Goal: Task Accomplishment & Management: Manage account settings

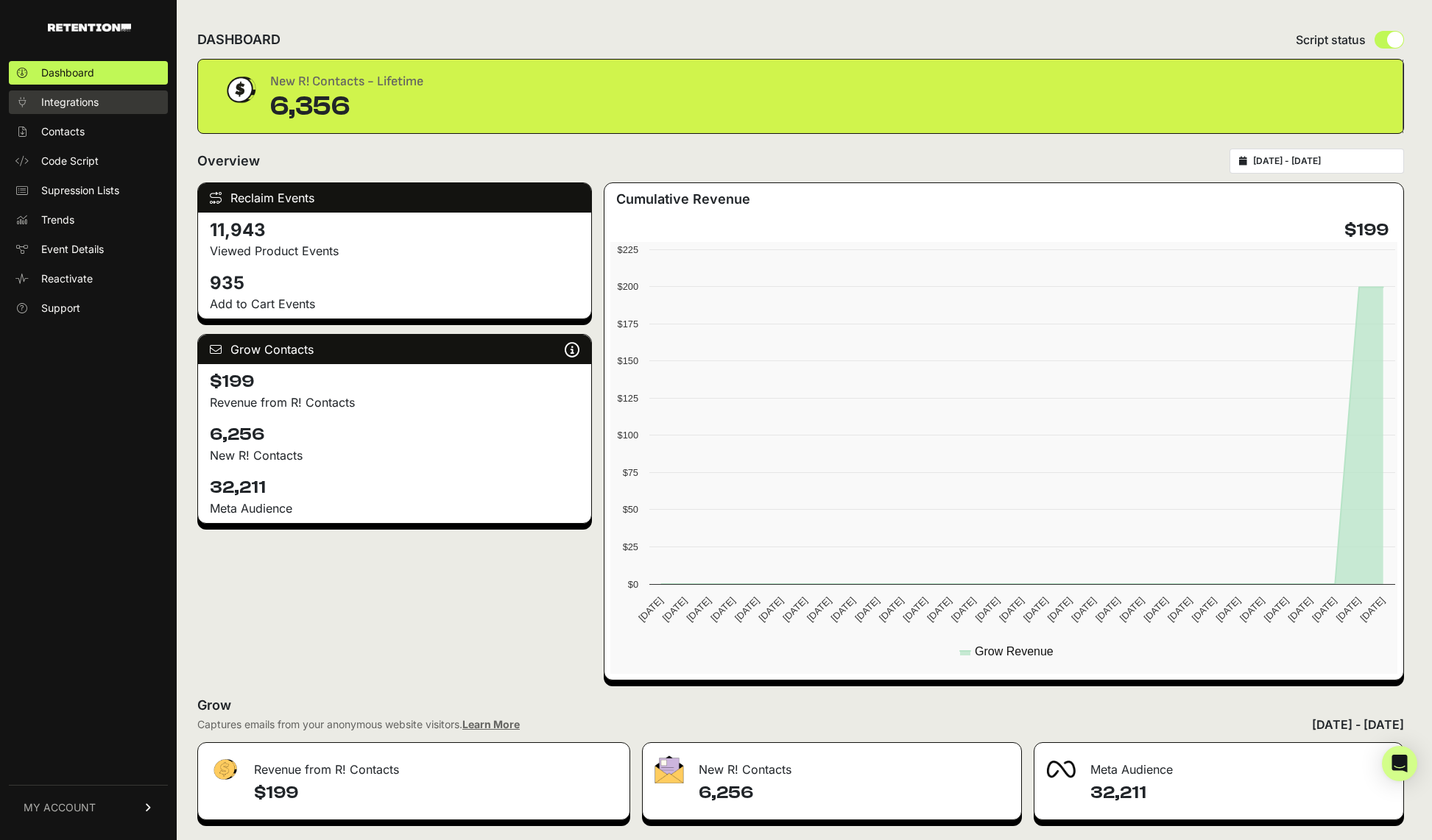
click at [89, 101] on span "Integrations" at bounding box center [70, 103] width 57 height 15
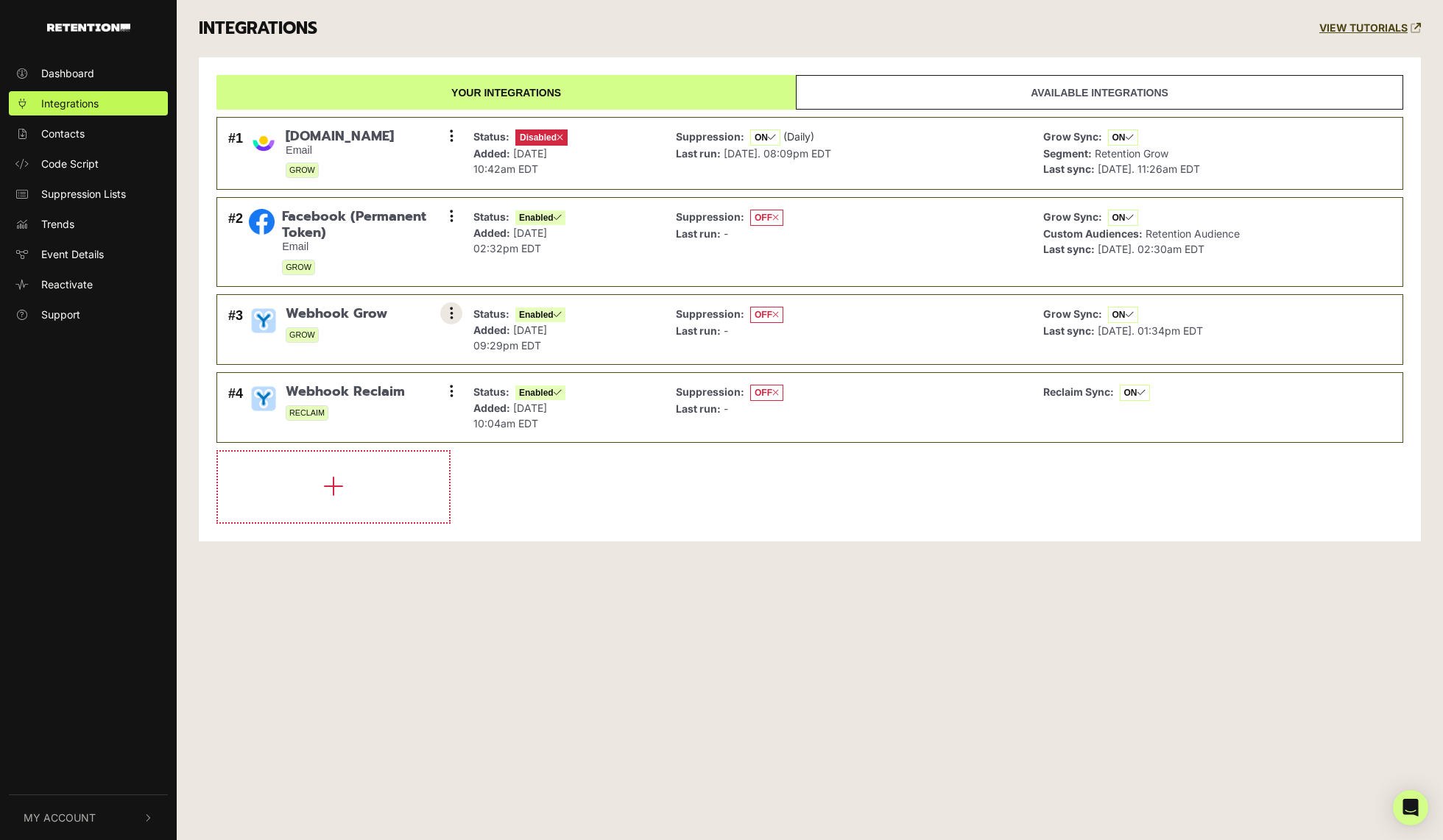
click at [458, 310] on button at bounding box center [451, 313] width 22 height 22
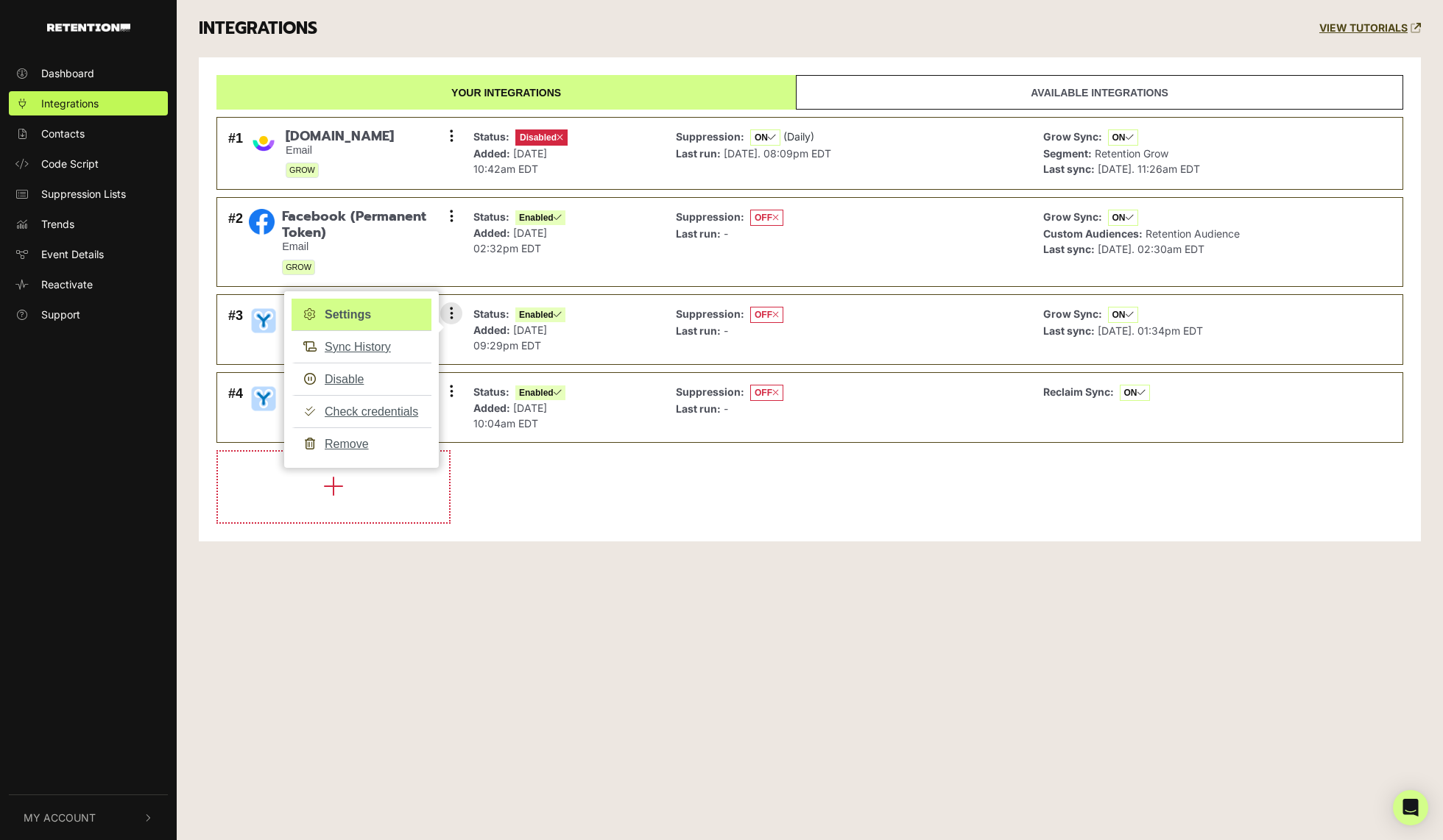
click at [371, 315] on link "Settings" at bounding box center [361, 314] width 140 height 32
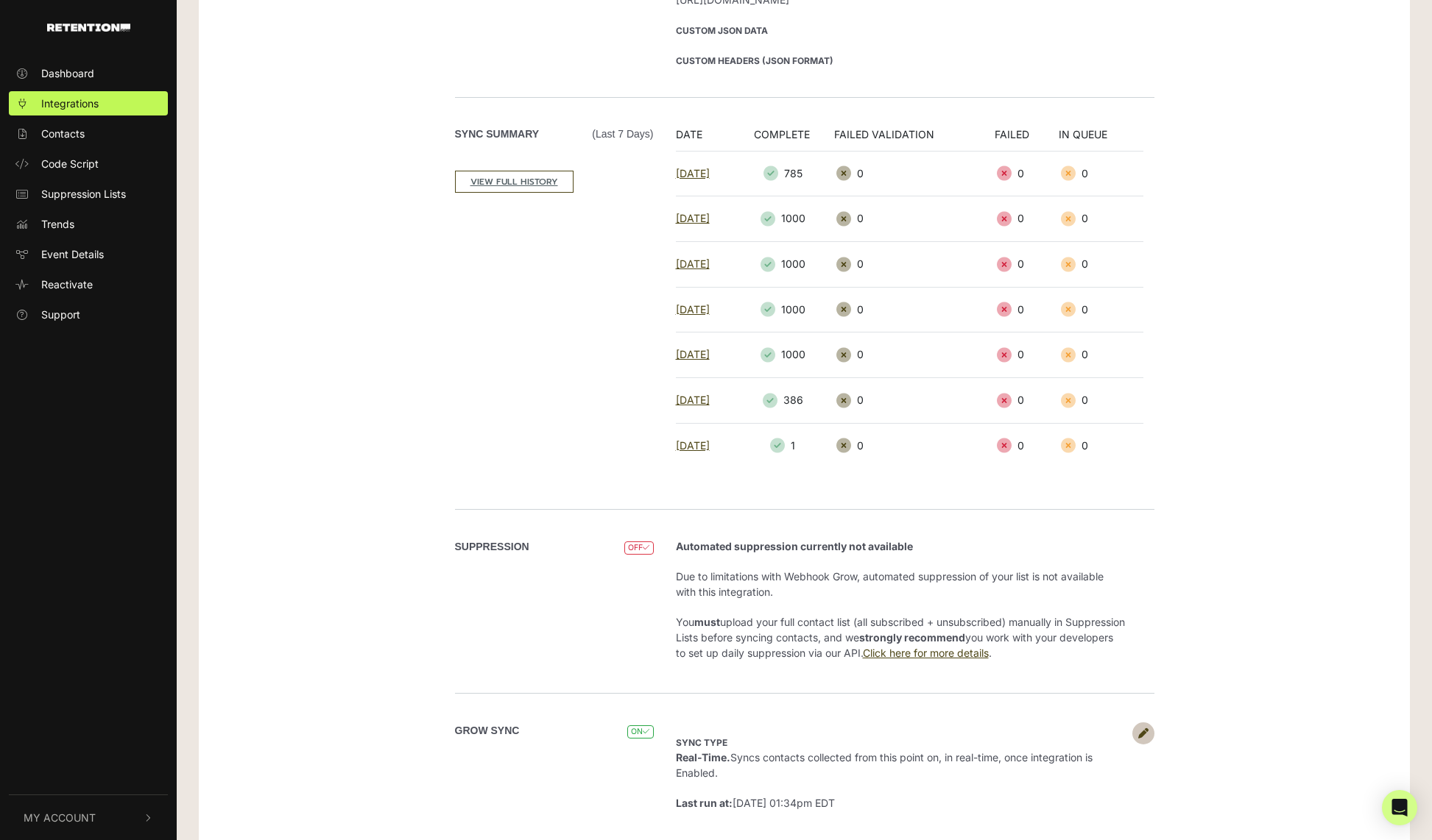
scroll to position [214, 0]
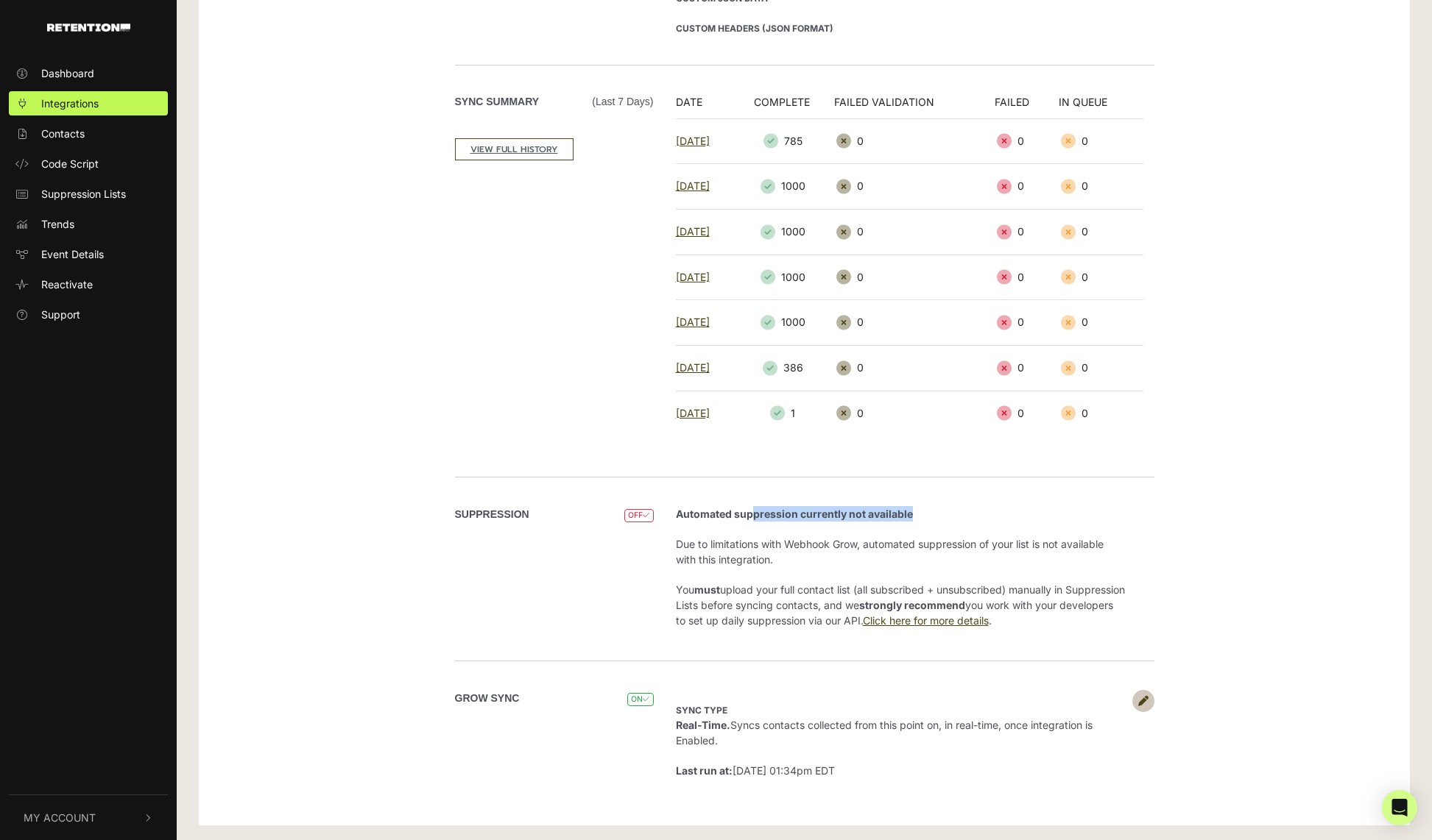
drag, startPoint x: 758, startPoint y: 515, endPoint x: 925, endPoint y: 517, distance: 167.0
click at [925, 517] on p "Automated suppression currently not available" at bounding box center [900, 514] width 449 height 16
click at [924, 519] on p "Automated suppression currently not available" at bounding box center [900, 514] width 449 height 16
drag, startPoint x: 734, startPoint y: 548, endPoint x: 866, endPoint y: 556, distance: 132.2
click at [866, 556] on p "Due to limitations with Webhook Grow, automated suppression of your list is not…" at bounding box center [900, 552] width 449 height 30
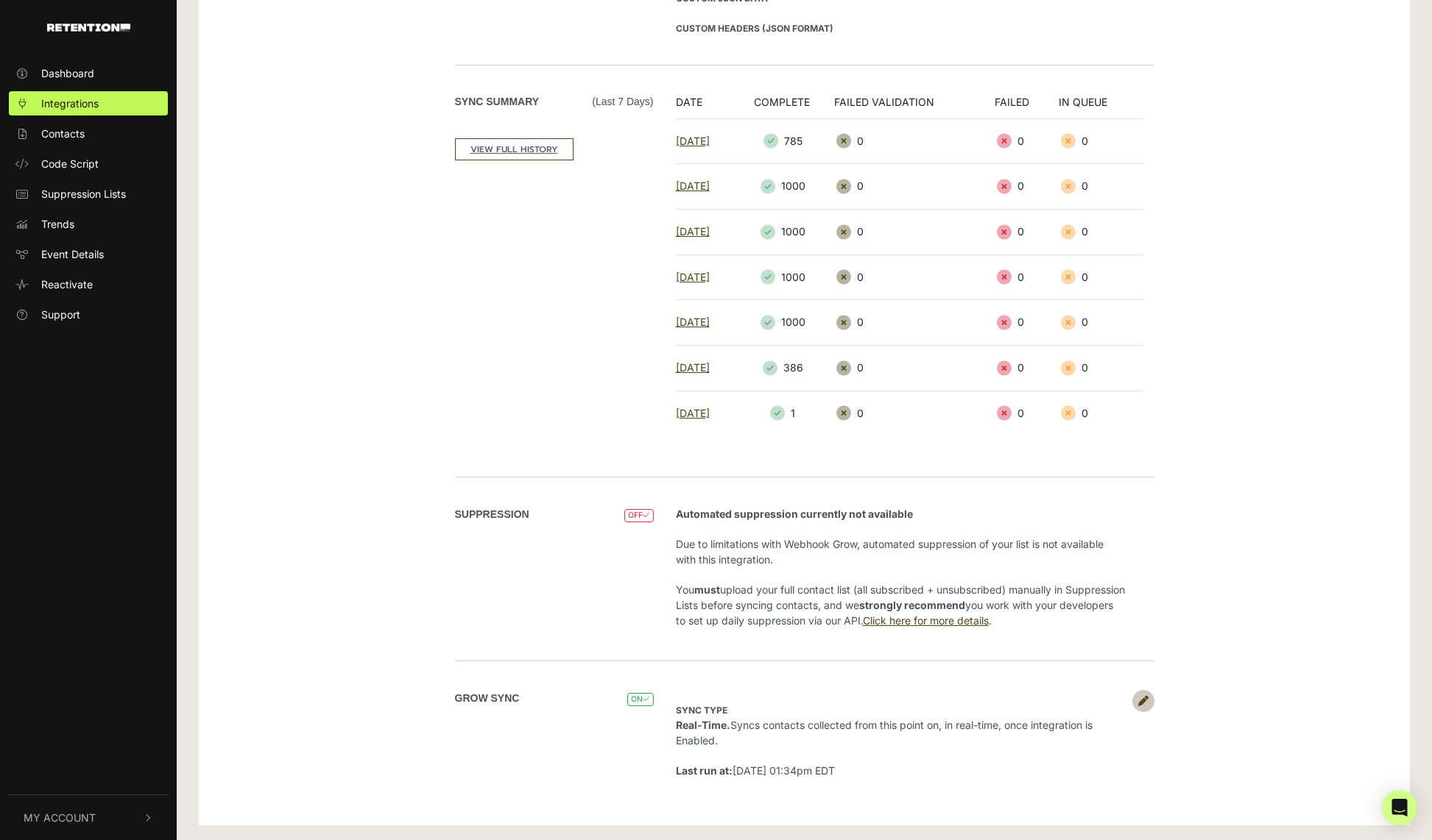
click at [868, 555] on p "Due to limitations with Webhook Grow, automated suppression of your list is not…" at bounding box center [900, 552] width 449 height 30
drag, startPoint x: 904, startPoint y: 541, endPoint x: 783, endPoint y: 572, distance: 124.9
click at [783, 573] on li "Automated suppression currently not available Due to limitations with Webhook G…" at bounding box center [900, 567] width 449 height 122
click at [783, 572] on li "Automated suppression currently not available Due to limitations with Webhook G…" at bounding box center [900, 567] width 449 height 122
drag, startPoint x: 732, startPoint y: 590, endPoint x: 844, endPoint y: 595, distance: 112.1
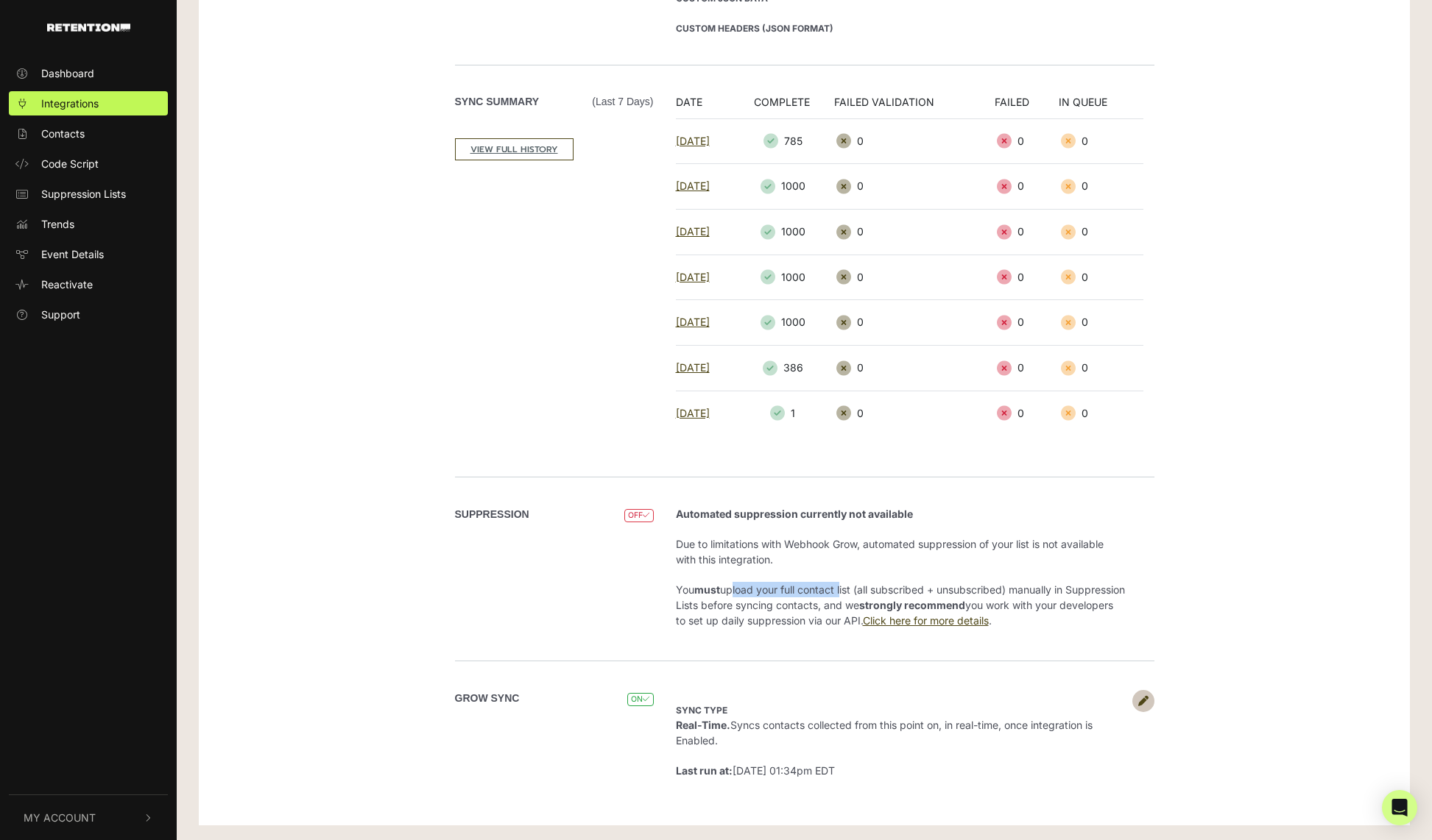
click at [844, 595] on p "You must upload your full contact list (all subscribed + unsubscribed) manually…" at bounding box center [900, 605] width 449 height 46
drag, startPoint x: 844, startPoint y: 595, endPoint x: 874, endPoint y: 590, distance: 30.4
click at [844, 594] on p "You must upload your full contact list (all subscribed + unsubscribed) manually…" at bounding box center [900, 605] width 449 height 46
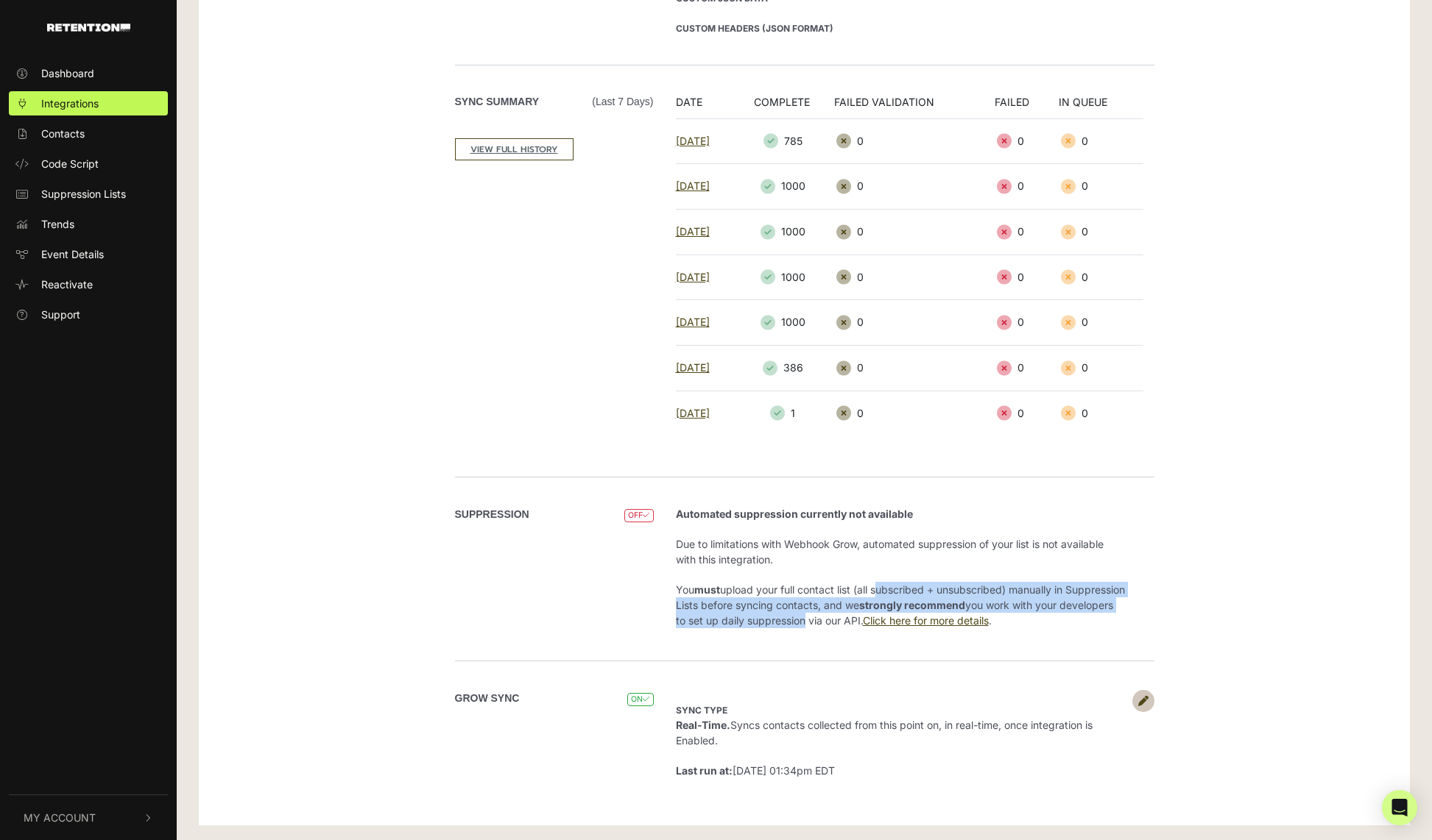
drag, startPoint x: 880, startPoint y: 587, endPoint x: 882, endPoint y: 618, distance: 31.1
click at [882, 618] on p "You must upload your full contact list (all subscribed + unsubscribed) manually…" at bounding box center [900, 605] width 449 height 46
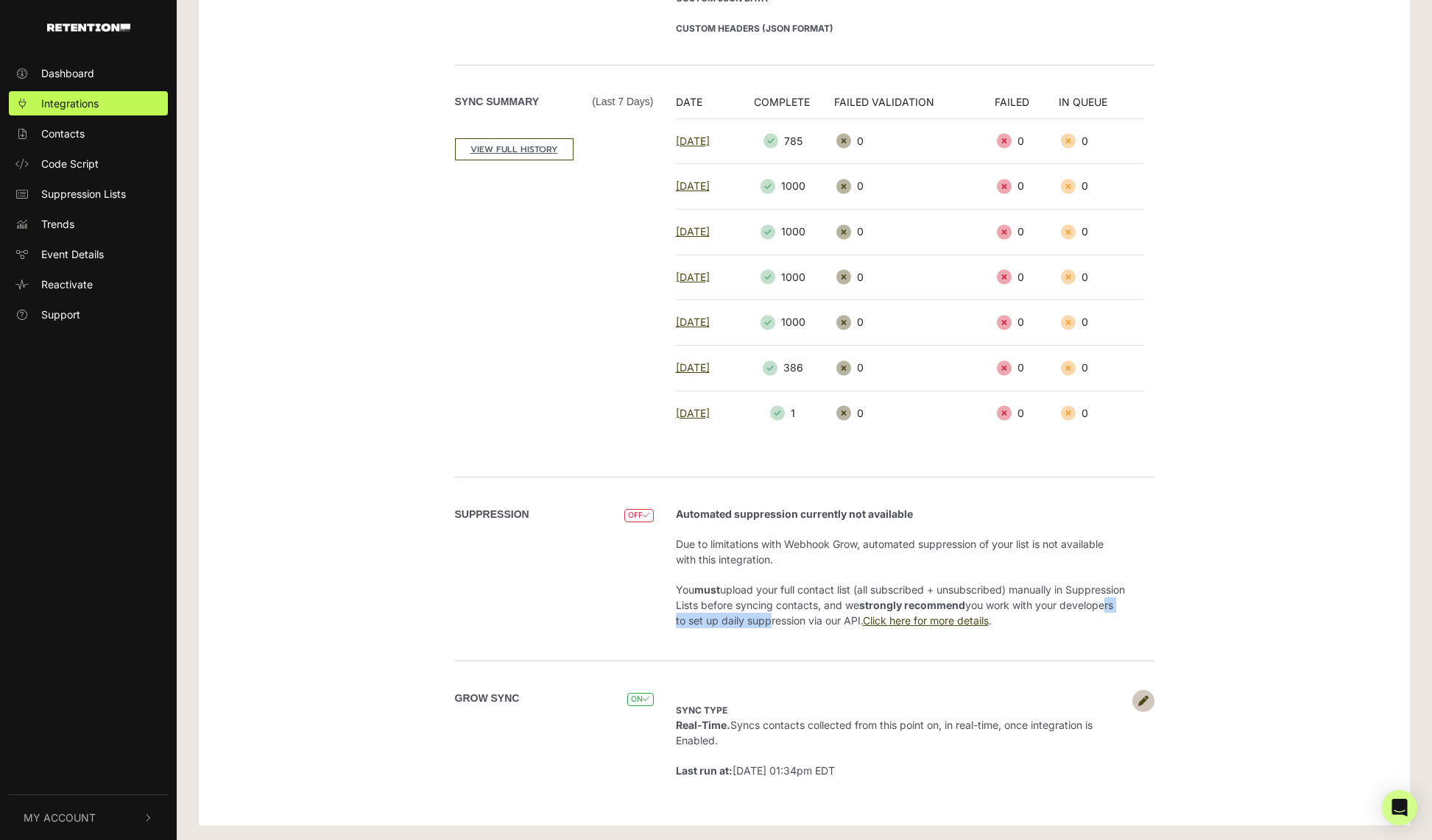
drag, startPoint x: 738, startPoint y: 621, endPoint x: 849, endPoint y: 623, distance: 111.0
click at [849, 623] on p "You must upload your full contact list (all subscribed + unsubscribed) manually…" at bounding box center [900, 605] width 449 height 46
drag, startPoint x: 772, startPoint y: 627, endPoint x: 912, endPoint y: 622, distance: 140.1
click at [910, 622] on p "You must upload your full contact list (all subscribed + unsubscribed) manually…" at bounding box center [900, 605] width 449 height 46
click at [981, 623] on link "Click here for more details" at bounding box center [925, 621] width 126 height 13
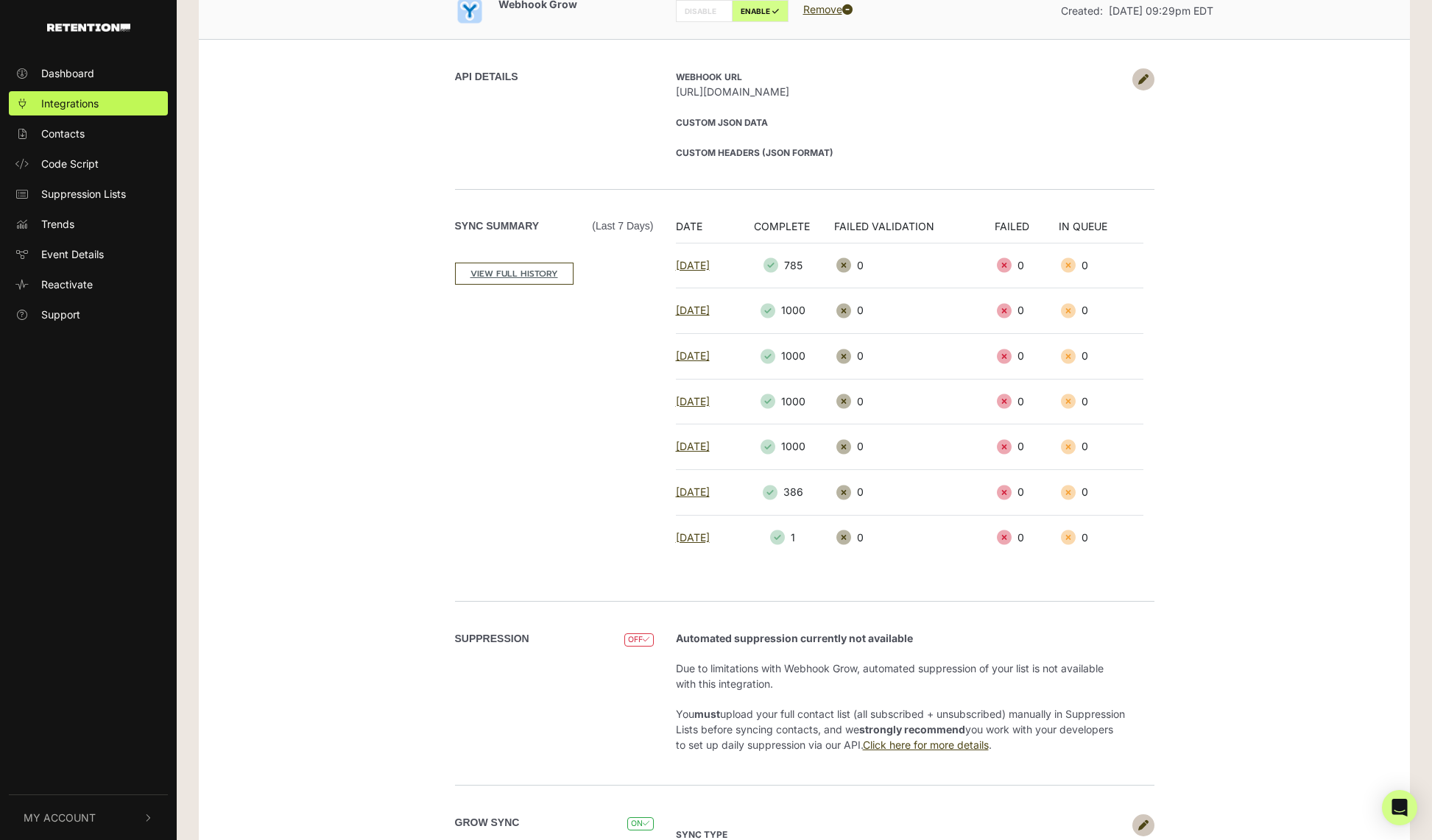
scroll to position [81, 0]
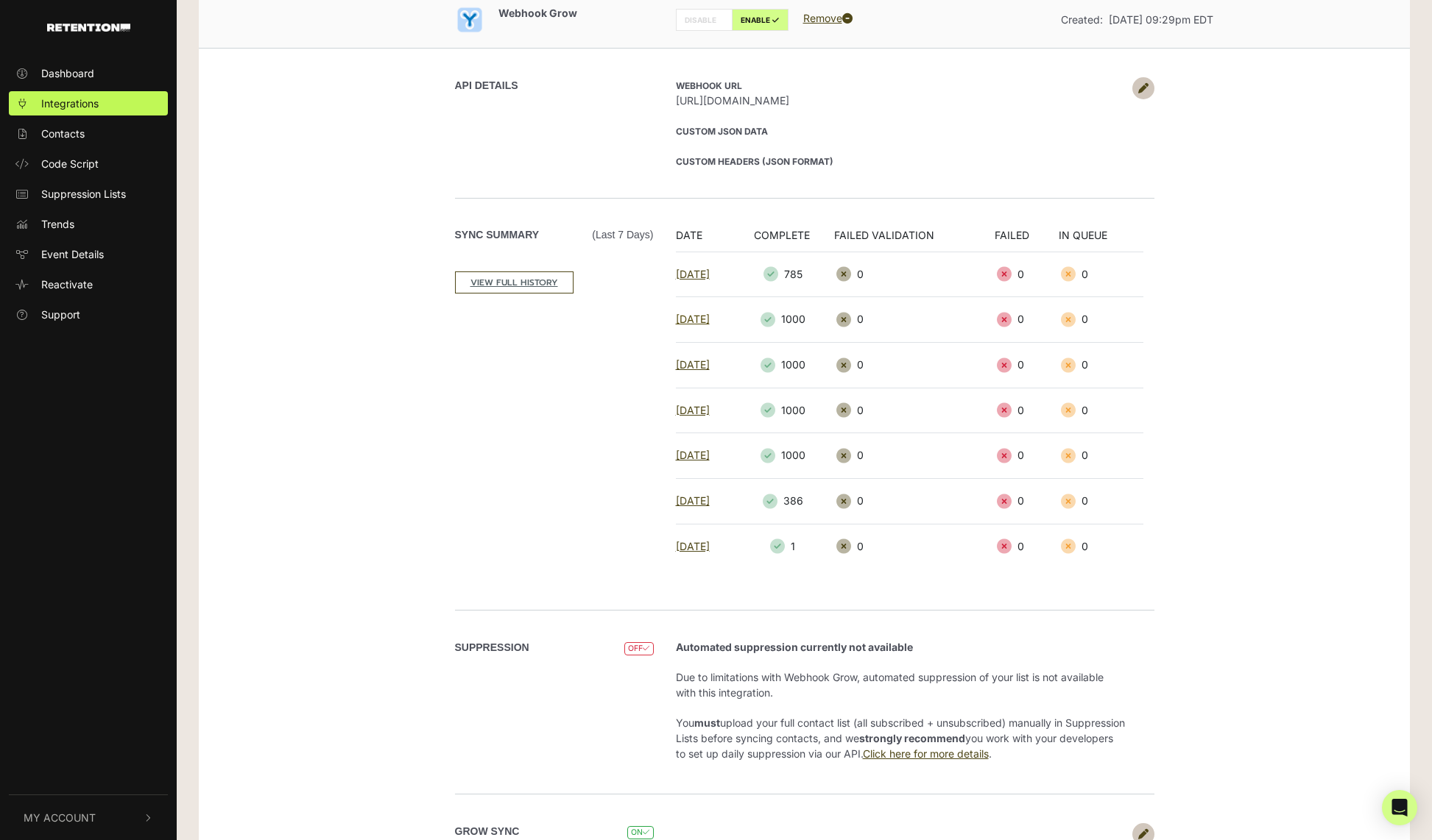
click at [683, 323] on link "[DATE]" at bounding box center [692, 319] width 34 height 13
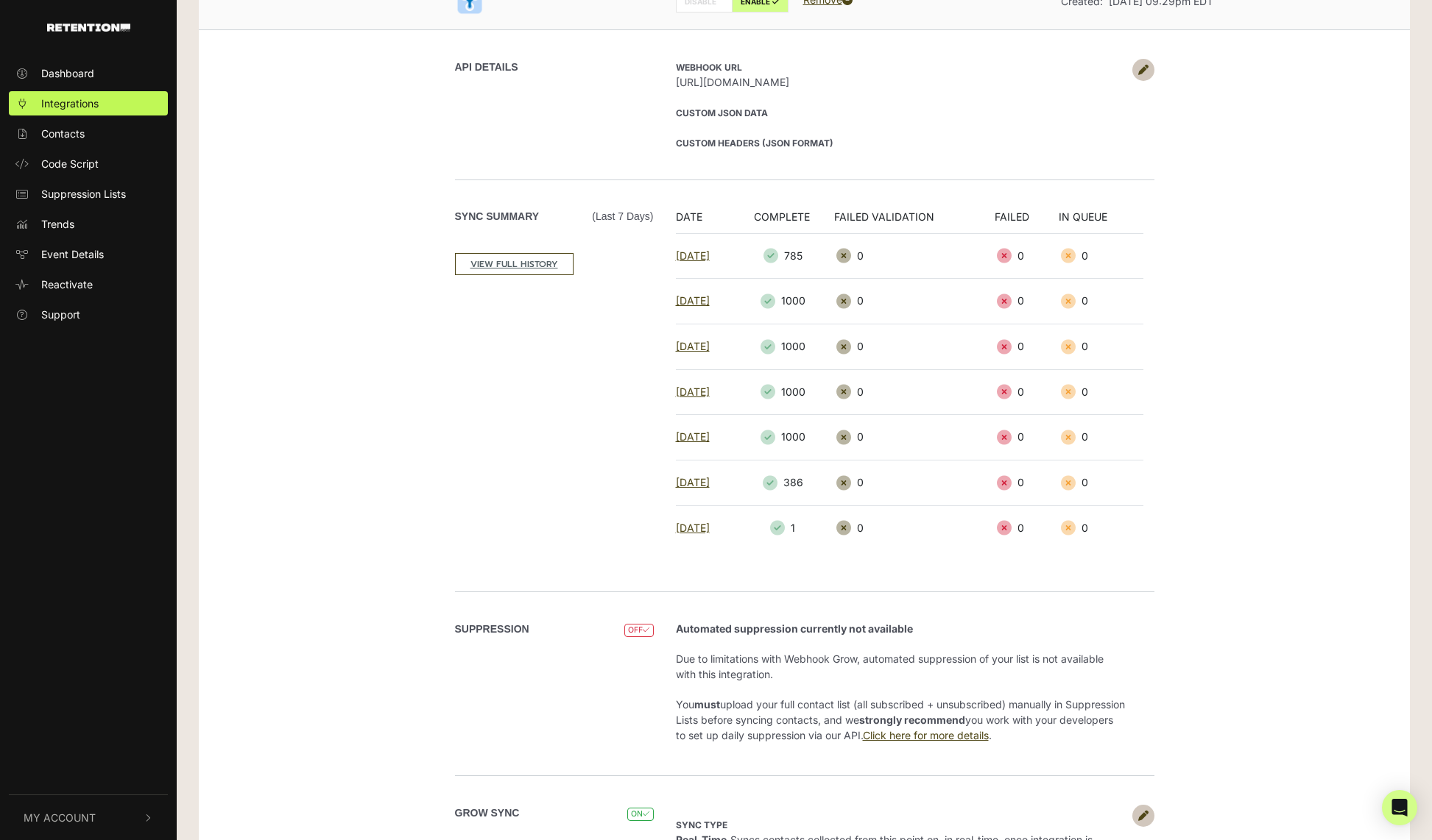
scroll to position [214, 0]
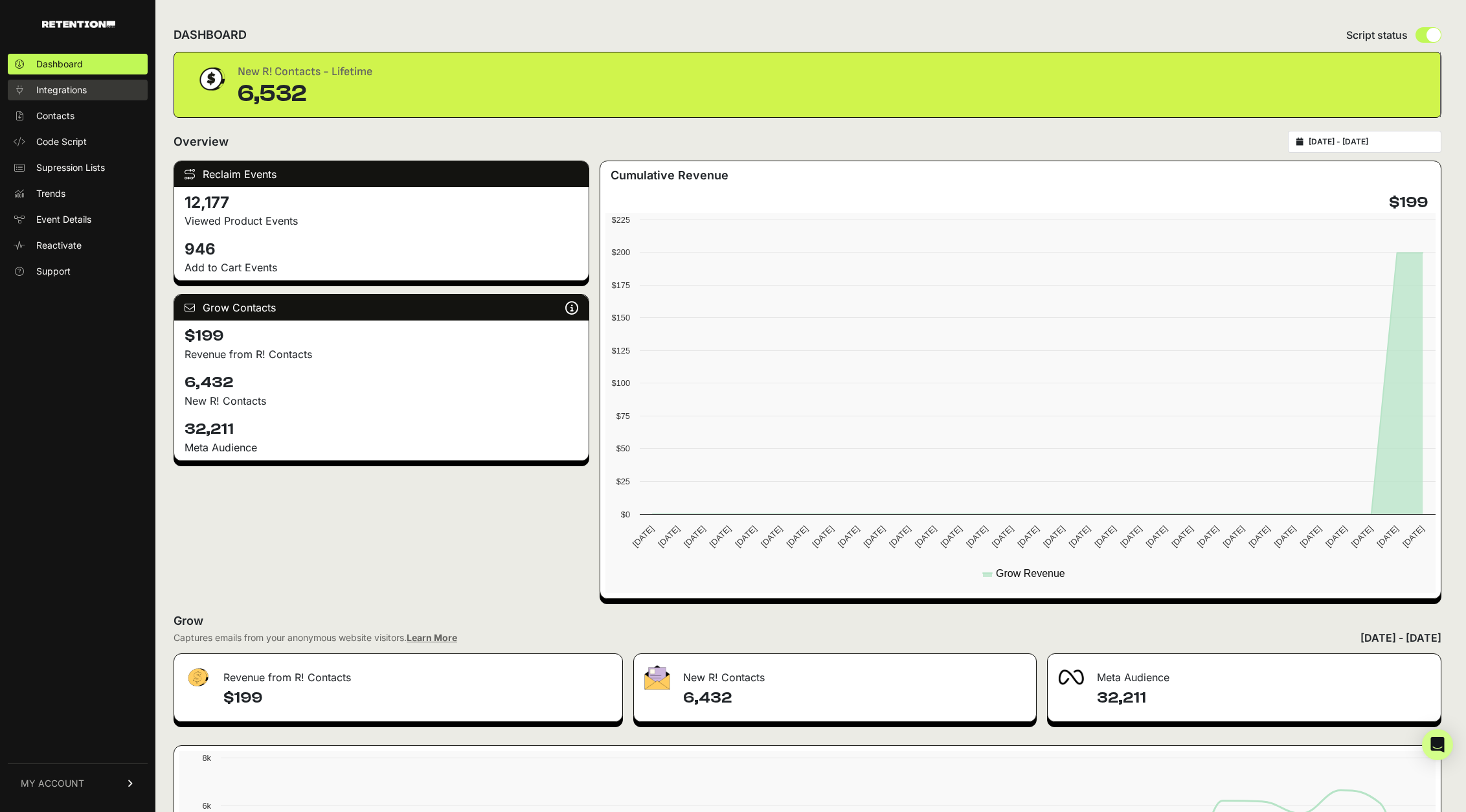
click at [85, 99] on link "Integrations" at bounding box center [78, 89] width 140 height 20
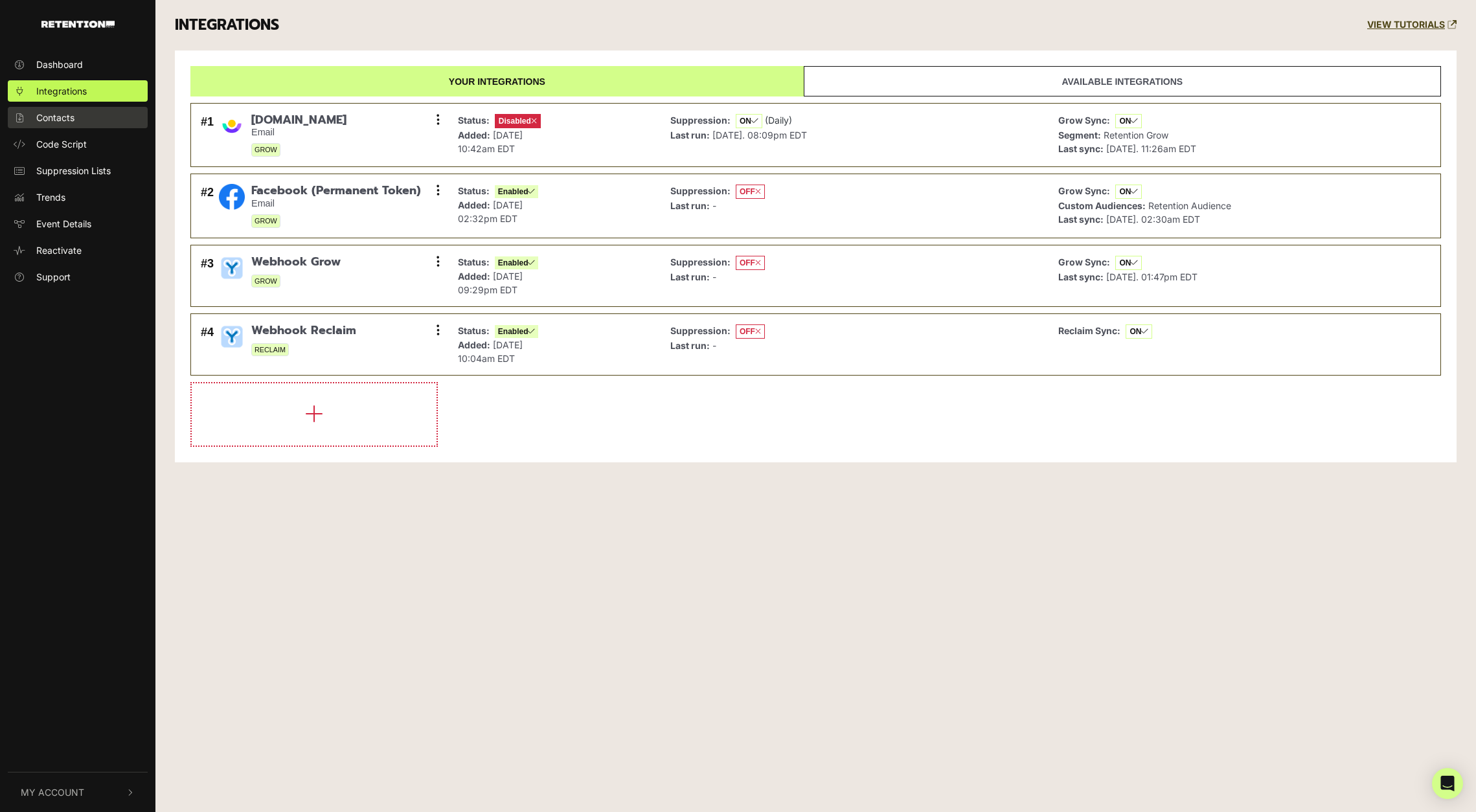
click at [75, 128] on link "Contacts" at bounding box center [78, 117] width 140 height 21
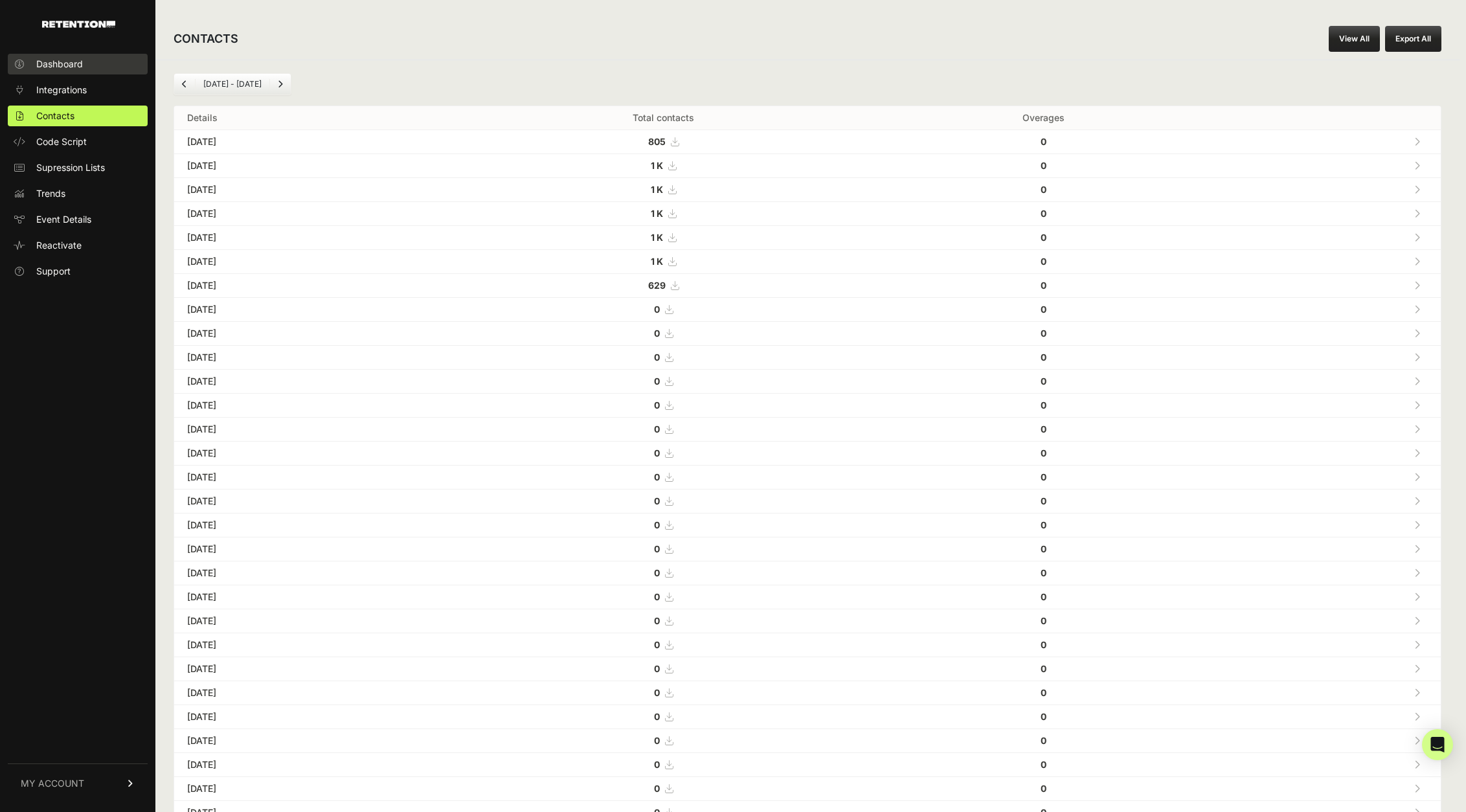
click at [75, 65] on span "Dashboard" at bounding box center [59, 64] width 46 height 13
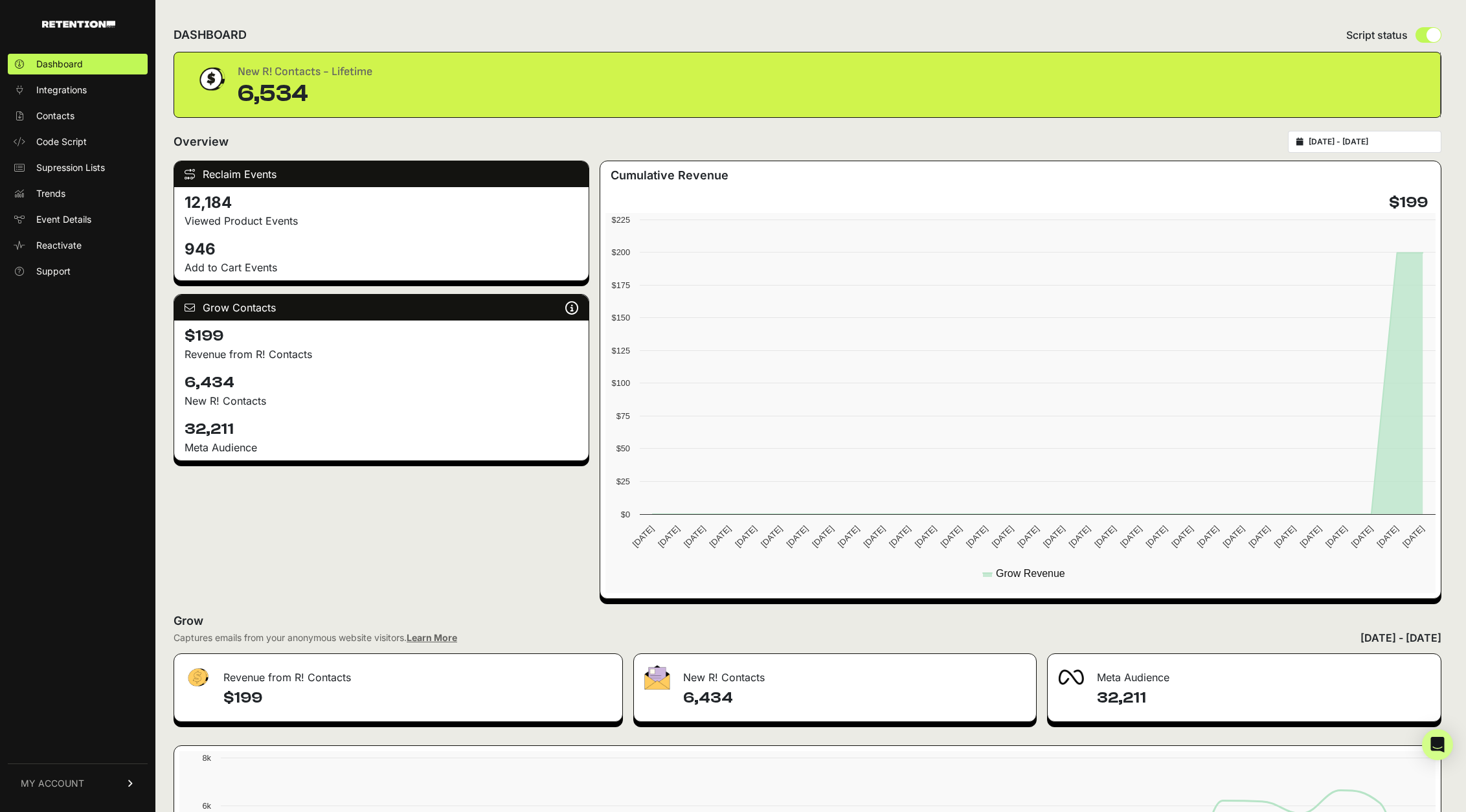
drag, startPoint x: 232, startPoint y: 382, endPoint x: 185, endPoint y: 383, distance: 47.0
click at [185, 383] on h4 "6,434" at bounding box center [381, 382] width 394 height 20
click at [192, 384] on h4 "6,434" at bounding box center [381, 382] width 394 height 20
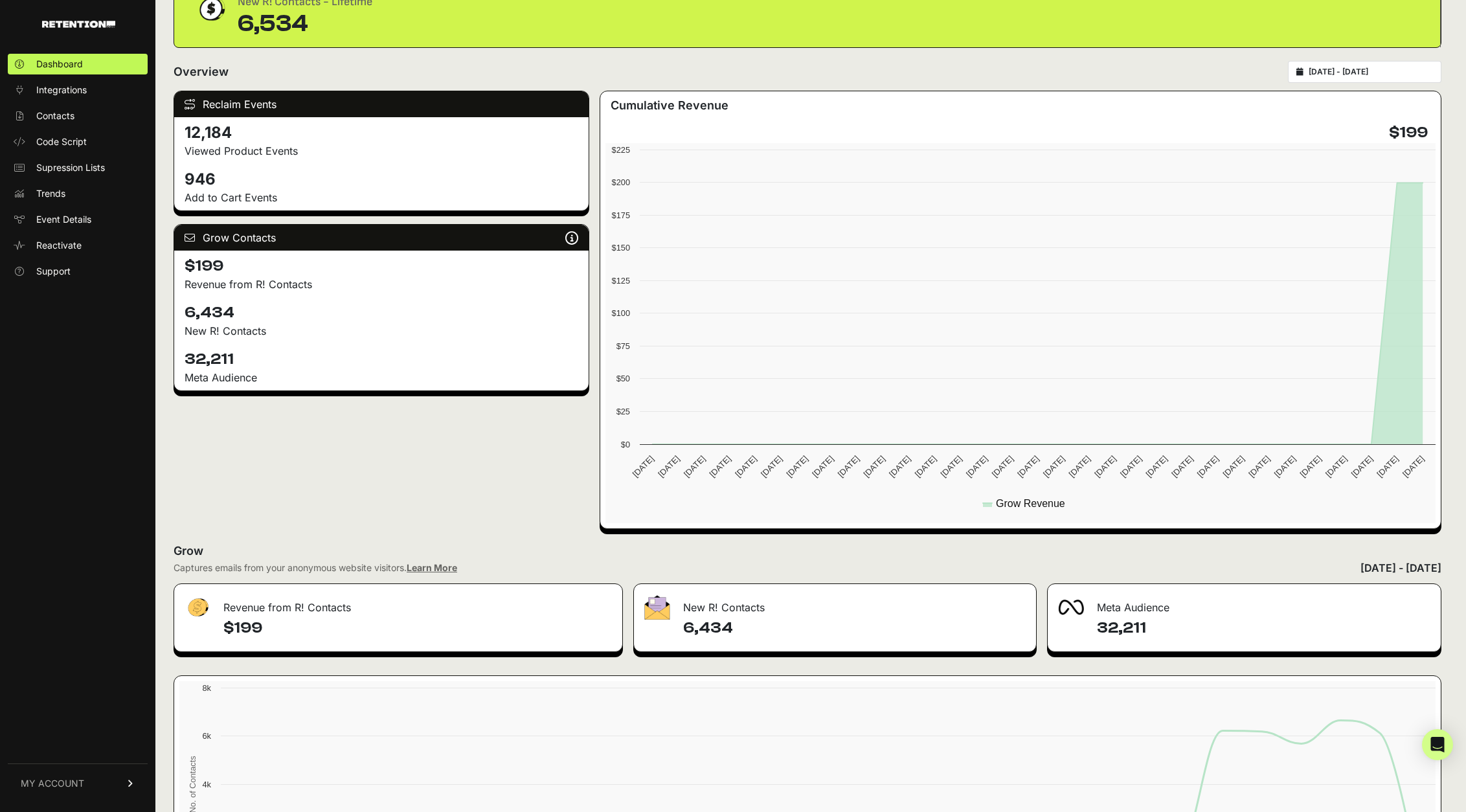
scroll to position [78, 0]
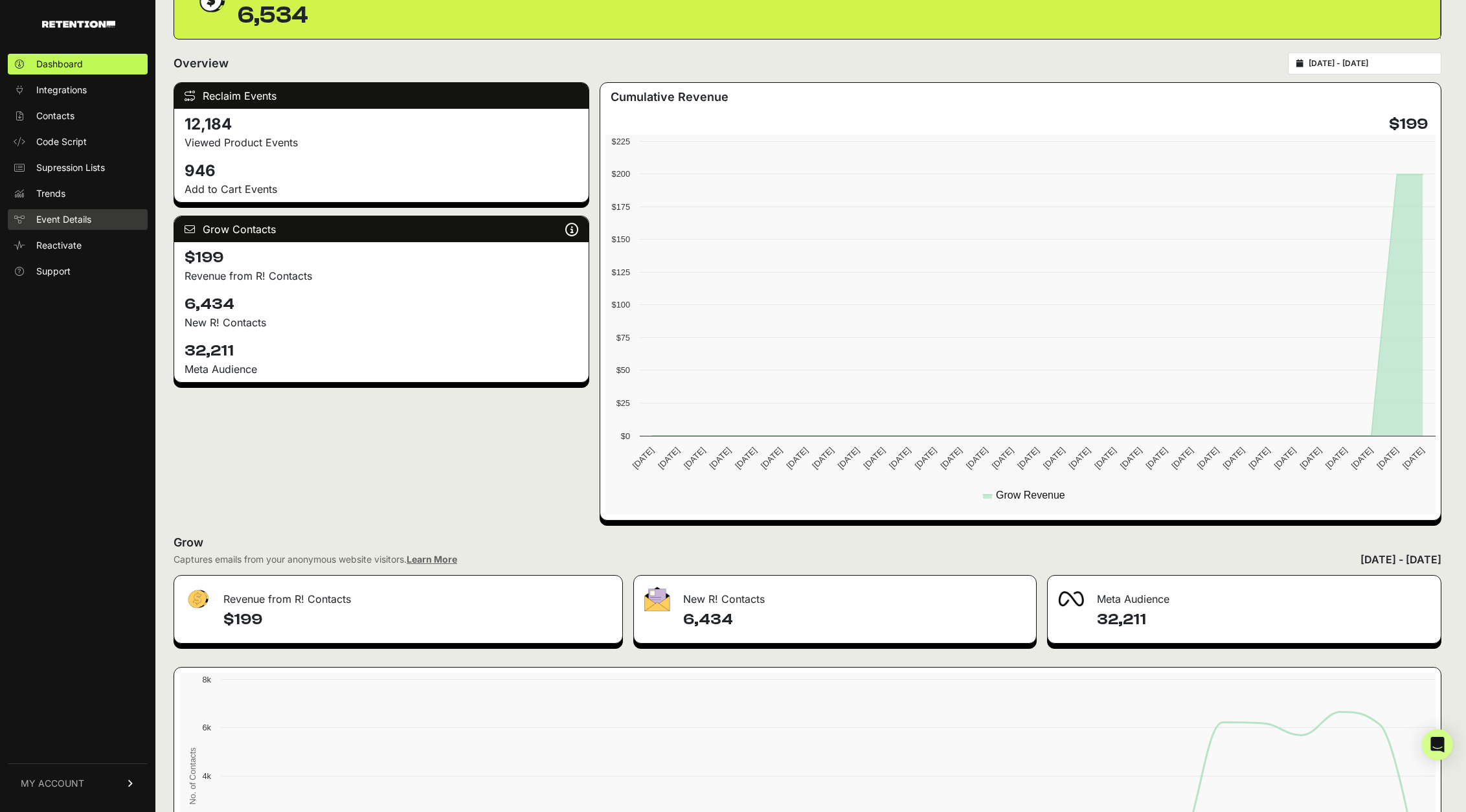
click at [78, 221] on span "Event Details" at bounding box center [64, 219] width 55 height 13
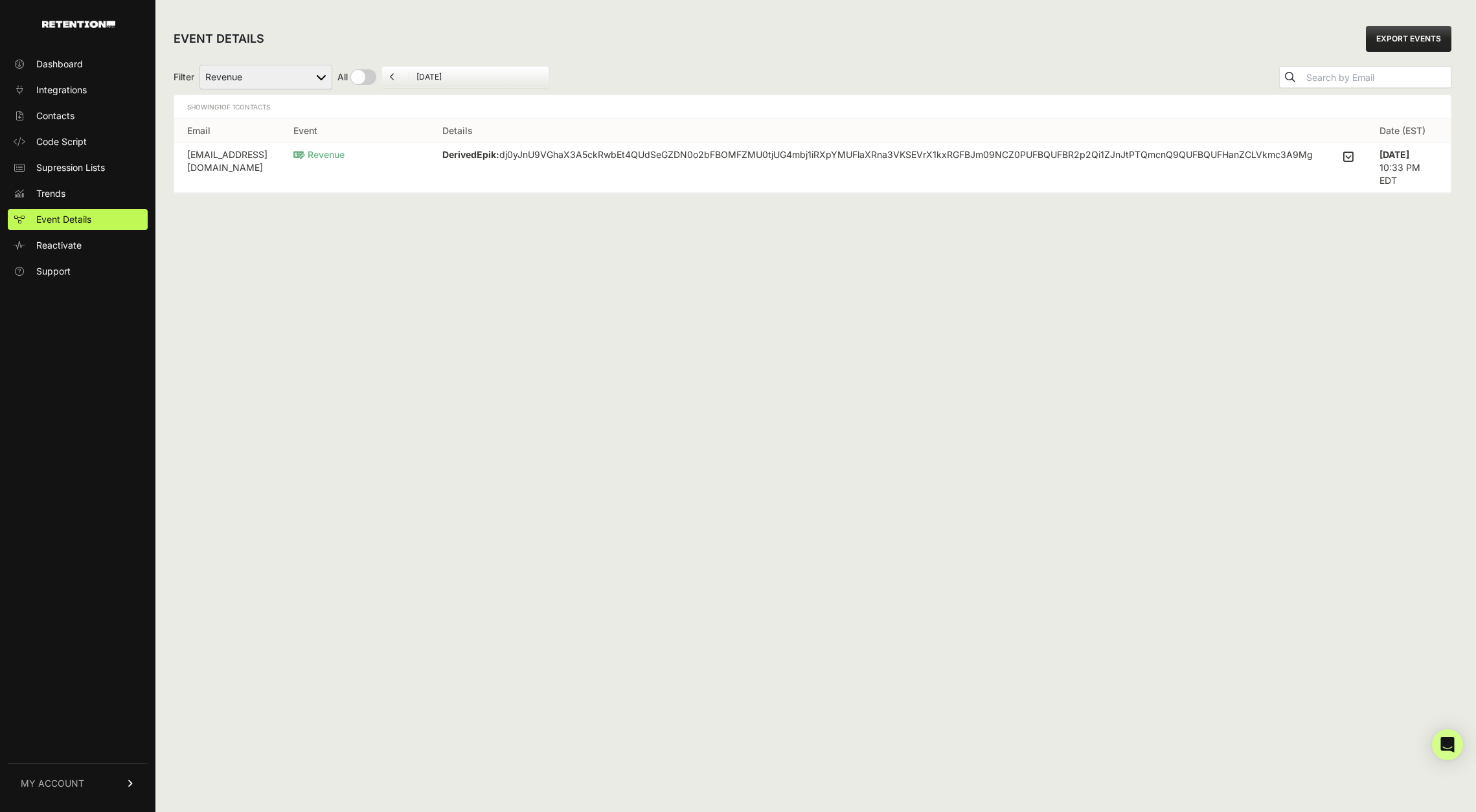
click at [1347, 156] on icon at bounding box center [1348, 157] width 11 height 11
click at [0, 0] on input "checkbox" at bounding box center [0, 0] width 0 height 0
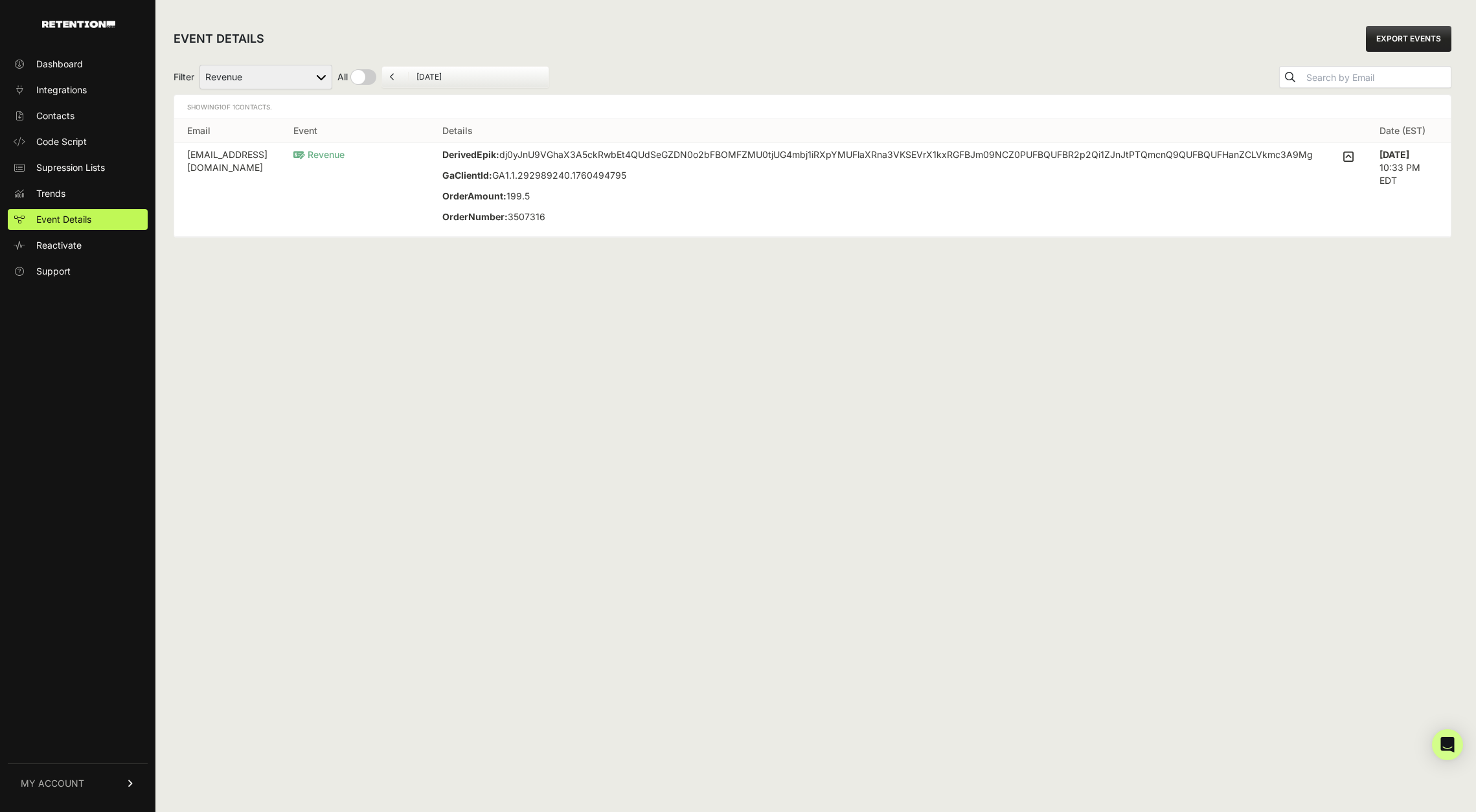
click at [259, 155] on td "sheilalynnturner@gmail.com" at bounding box center [227, 189] width 107 height 93
drag, startPoint x: 316, startPoint y: 158, endPoint x: 250, endPoint y: 151, distance: 66.4
click at [250, 151] on td "sheilalynnturner@gmail.com" at bounding box center [227, 189] width 107 height 93
click at [272, 167] on td "sheilalynnturner@gmail.com" at bounding box center [227, 189] width 107 height 93
